Goal: Find specific page/section: Find specific page/section

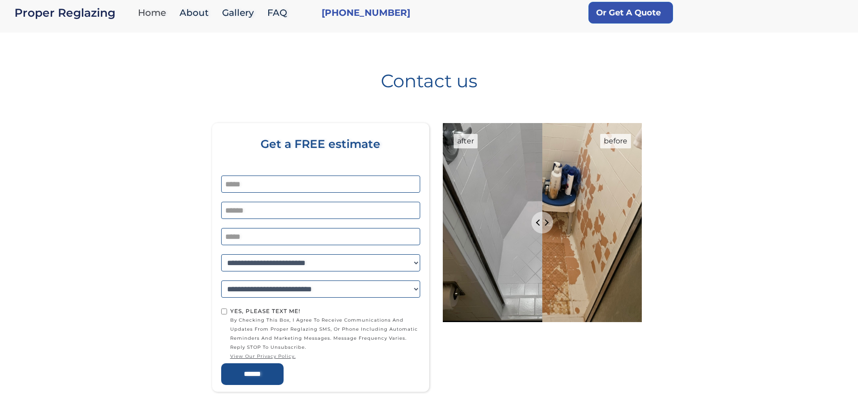
click at [156, 12] on link "Home" at bounding box center [154, 12] width 42 height 19
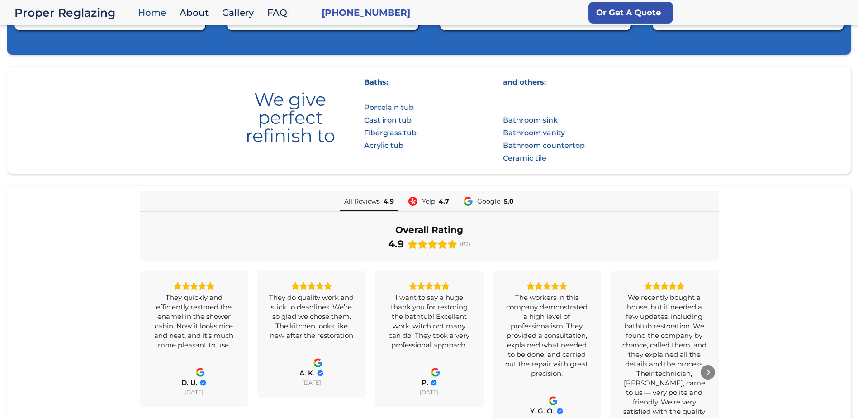
scroll to position [508, 0]
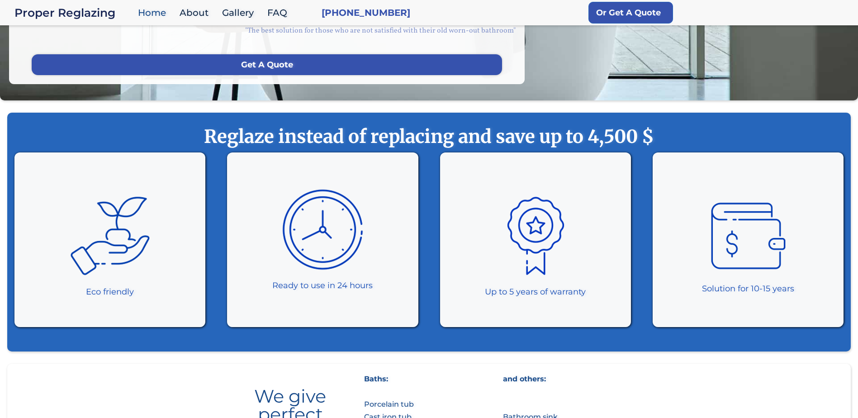
scroll to position [172, 0]
